Goal: Navigation & Orientation: Find specific page/section

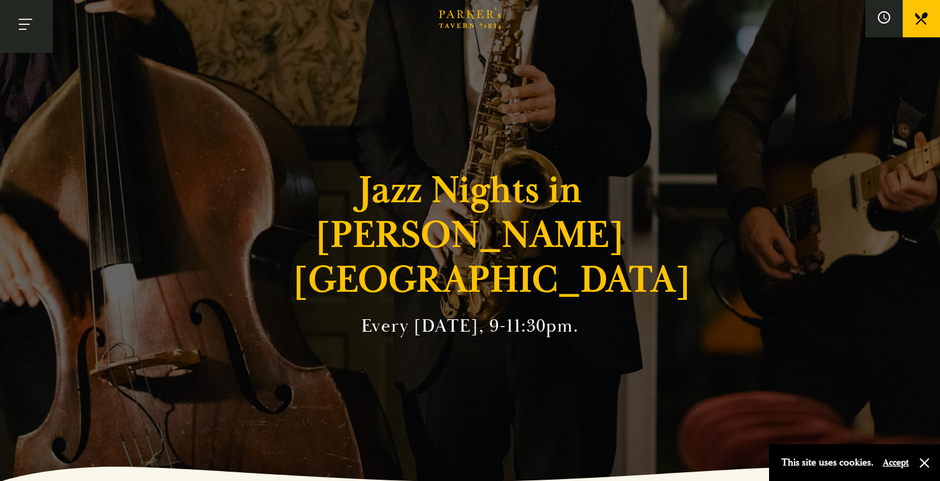
click at [41, 31] on button "Toggle navigation" at bounding box center [26, 26] width 53 height 53
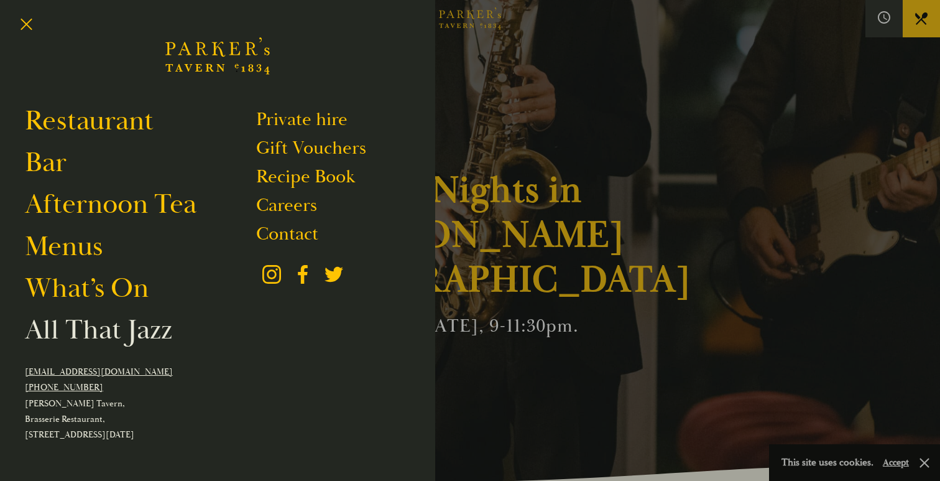
click at [90, 322] on link "All That Jazz" at bounding box center [98, 329] width 147 height 35
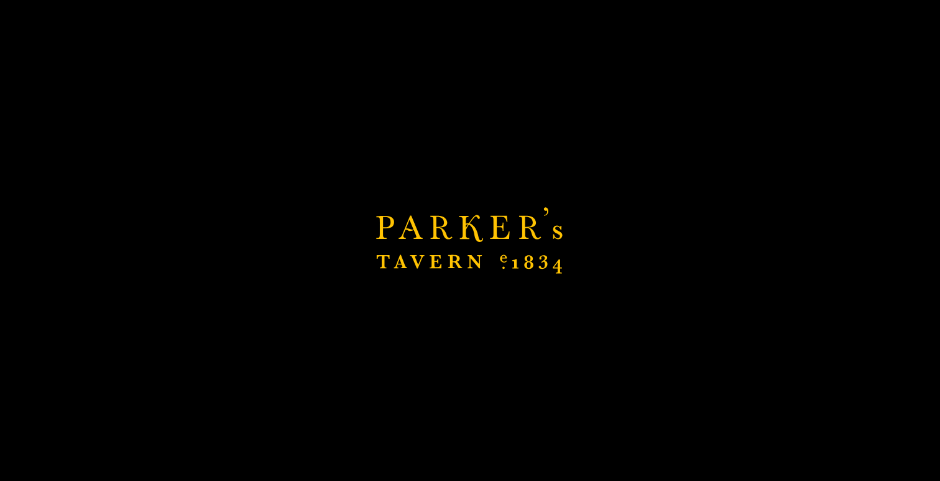
scroll to position [211, 0]
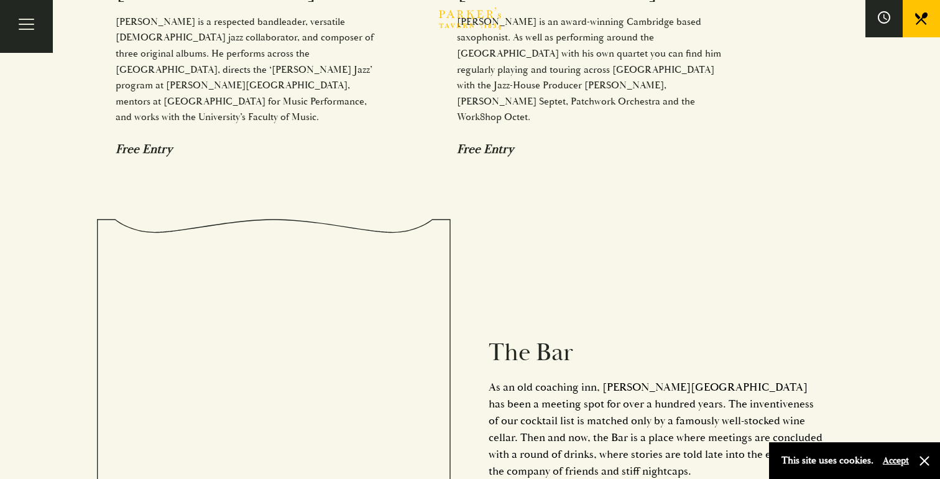
scroll to position [1163, 0]
